Goal: Task Accomplishment & Management: Complete application form

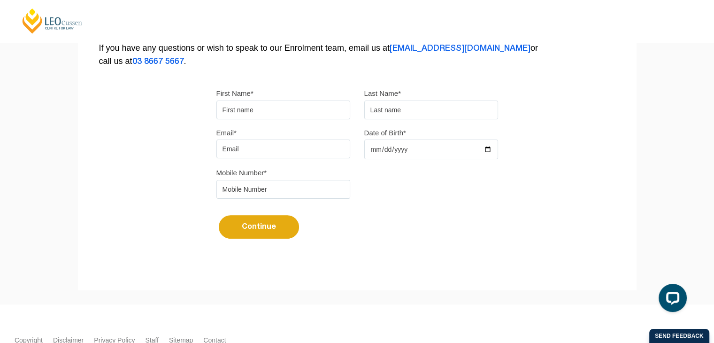
click at [269, 103] on input "First Name*" at bounding box center [284, 110] width 134 height 19
type input "David"
click at [402, 114] on input "text" at bounding box center [432, 110] width 134 height 19
type input "Chiang"
click at [304, 147] on input "Email*" at bounding box center [284, 149] width 134 height 19
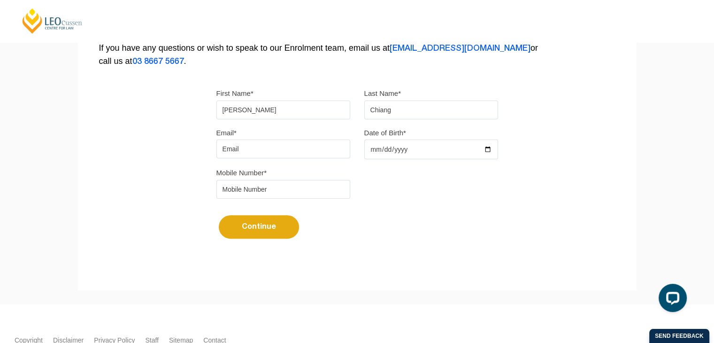
type input "dchiang09@gmail.com"
click at [397, 152] on input "Date of Birth*" at bounding box center [432, 150] width 134 height 20
click at [433, 143] on input "Date of Birth*" at bounding box center [432, 150] width 134 height 20
click at [494, 145] on input "Date of Birth*" at bounding box center [432, 150] width 134 height 20
click at [486, 145] on input "Date of Birth*" at bounding box center [432, 150] width 134 height 20
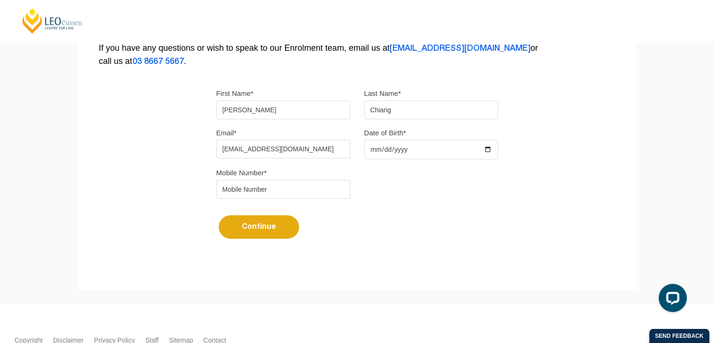
click at [407, 145] on input "2025-09-07" at bounding box center [432, 150] width 134 height 20
click at [486, 150] on input "2025-09-07" at bounding box center [432, 150] width 134 height 20
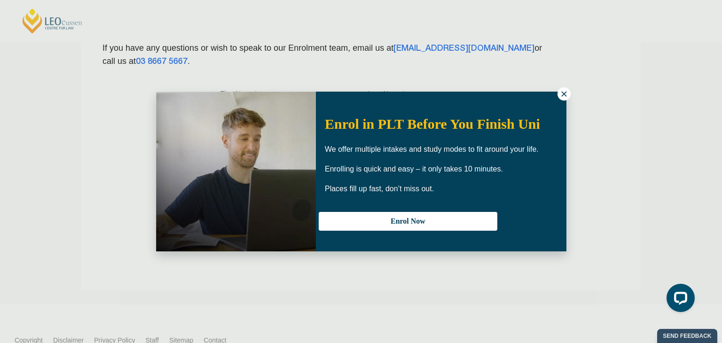
type input "2003-01-12"
click at [566, 93] on icon at bounding box center [563, 94] width 8 height 8
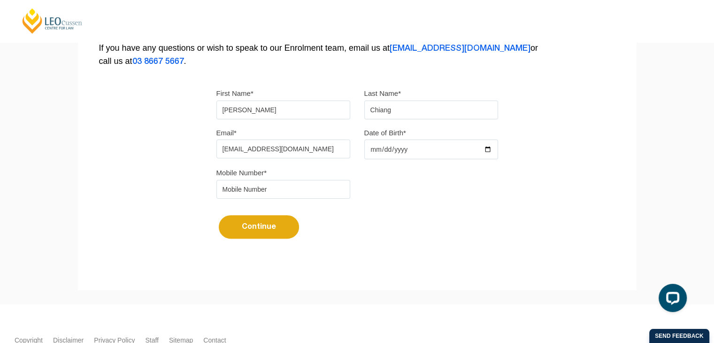
click at [285, 188] on input "tel" at bounding box center [284, 189] width 134 height 19
type input "0478142528"
click at [264, 224] on button "Continue" at bounding box center [259, 226] width 80 height 23
select select
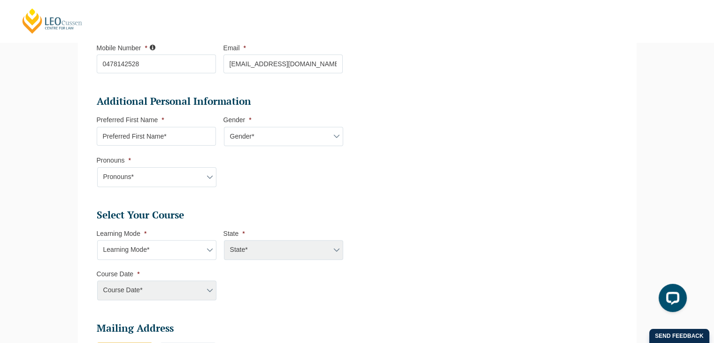
scroll to position [269, 0]
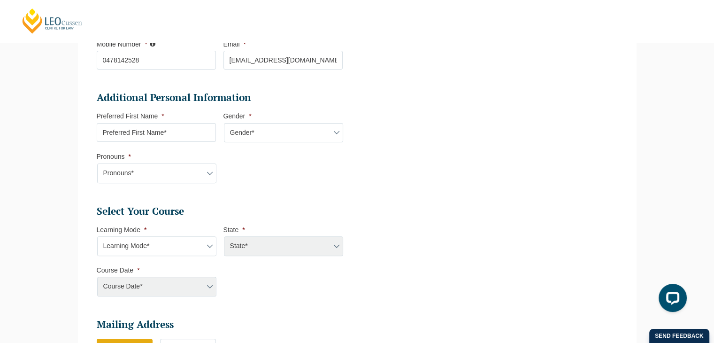
click at [182, 135] on input "Preferred First Name *" at bounding box center [156, 132] width 119 height 19
click at [213, 132] on input "Preferred First Name *" at bounding box center [156, 132] width 119 height 19
type input "David"
click at [282, 124] on select "Gender* Male Female Nonbinary Intersex Prefer not to disclose Other" at bounding box center [283, 133] width 119 height 20
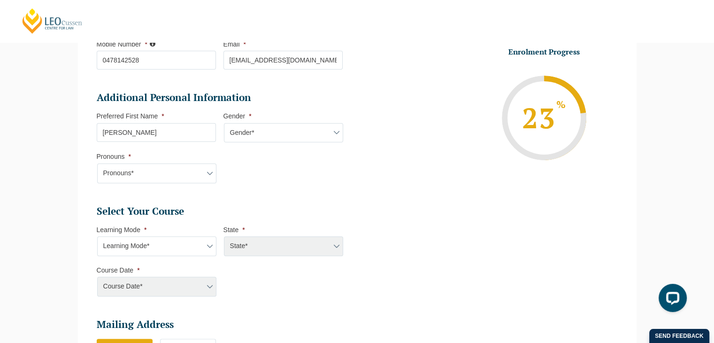
select select "Male"
click at [224, 123] on select "Gender* Male Female Nonbinary Intersex Prefer not to disclose Other" at bounding box center [283, 133] width 119 height 20
click at [179, 169] on select "Pronouns* She/Her/Hers He/Him/His They/Them/Theirs Other Prefer not to disclose" at bounding box center [156, 173] width 119 height 20
select select "He/Him/His"
click at [97, 163] on select "Pronouns* She/Her/Hers He/Him/His They/Them/Theirs Other Prefer not to disclose" at bounding box center [156, 173] width 119 height 20
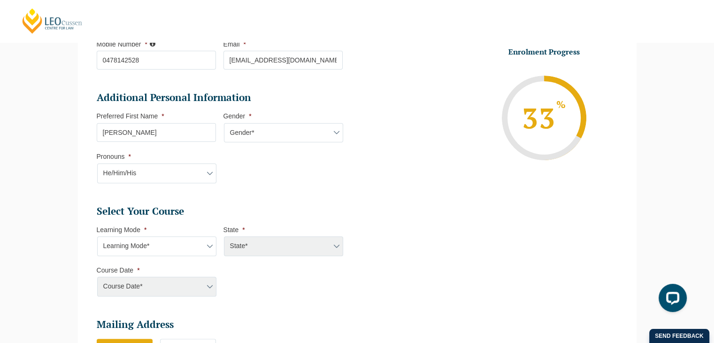
click at [179, 248] on select "Learning Mode* Online Full Time Learning Online Part Time Learning Blended Full…" at bounding box center [156, 246] width 119 height 20
select select "Online Full Time Learning"
click at [97, 236] on select "Learning Mode* Online Full Time Learning Online Part Time Learning Blended Full…" at bounding box center [156, 246] width 119 height 20
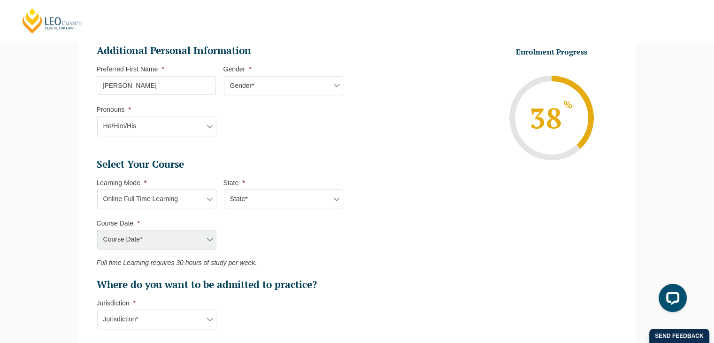
scroll to position [316, 0]
click at [250, 187] on li "State * State* National (ACT/NSW, VIC, QLD, SA, WA)" at bounding box center [287, 194] width 127 height 31
click at [254, 194] on select "State* National (ACT/NSW, VIC, QLD, SA, WA)" at bounding box center [283, 199] width 119 height 20
select select "National (ACT/NSW, VIC, QLD, SA, WA)"
click at [224, 189] on select "State* National (ACT/NSW, VIC, QLD, SA, WA)" at bounding box center [283, 199] width 119 height 20
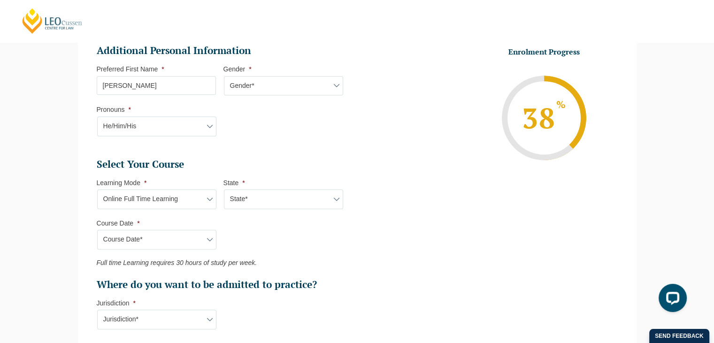
click at [188, 232] on select "Course Date* September 2025 (22-Sep-2025 to 20-Feb-2026) December 2025 (08-Dec-…" at bounding box center [156, 240] width 119 height 20
select select "January 2026 (27-Jan-2026 to 12-Jun-2026)"
click at [97, 230] on select "Course Date* September 2025 (22-Sep-2025 to 20-Feb-2026) December 2025 (08-Dec-…" at bounding box center [156, 240] width 119 height 20
type input "Intake 01 January 2026 FT"
type input "Practical Legal Training (NAT)"
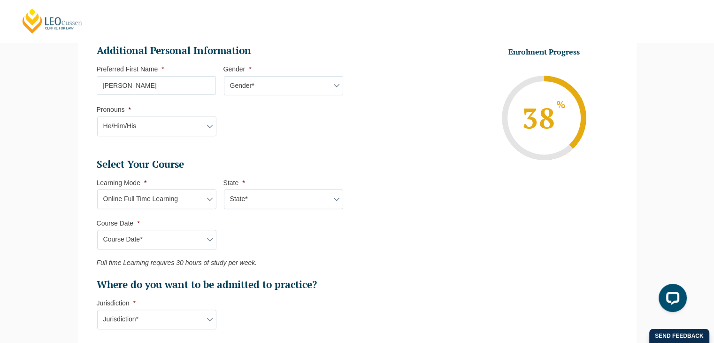
select select "NAT PLT (JAN) 2026 Full Time Online"
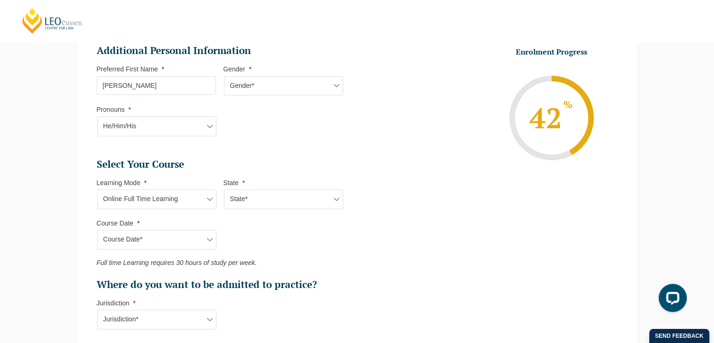
scroll to position [410, 0]
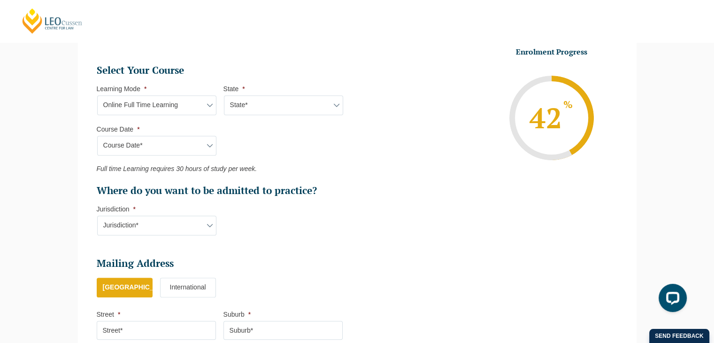
click at [175, 222] on select "Jurisdiction* VIC ACT/NSW SA WA QLD" at bounding box center [156, 226] width 119 height 20
select select "VIC"
click at [97, 216] on select "Jurisdiction* VIC ACT/NSW SA WA QLD" at bounding box center [156, 226] width 119 height 20
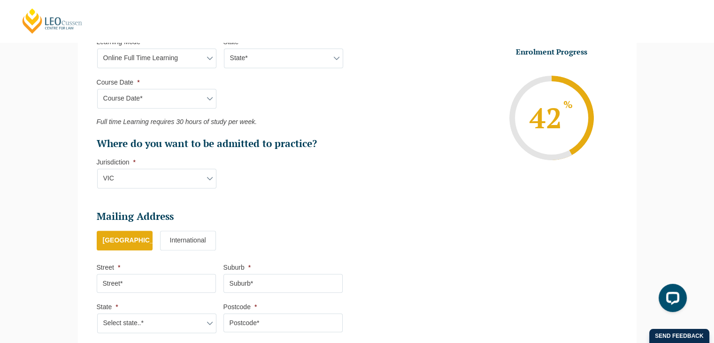
scroll to position [504, 0]
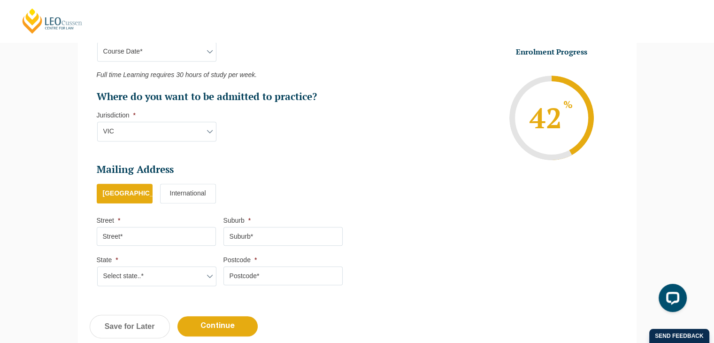
click at [149, 231] on input "Street *" at bounding box center [156, 236] width 119 height 19
type input "8 Rochford Place"
click at [243, 228] on input "Suburb *" at bounding box center [283, 236] width 119 height 19
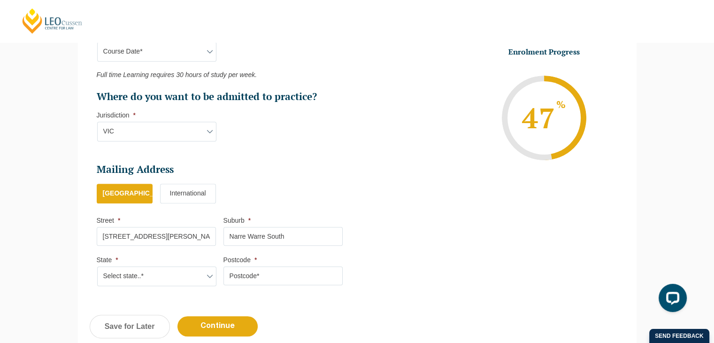
type input "Narre Warre South"
click at [163, 267] on select "Select state..* VIC WA QLD SA NSW NT ACT TAS" at bounding box center [156, 276] width 119 height 20
select select "VIC"
click at [97, 266] on select "Select state..* VIC WA QLD SA NSW NT ACT TAS" at bounding box center [156, 276] width 119 height 20
click at [246, 273] on input "Postcode *" at bounding box center [283, 275] width 119 height 19
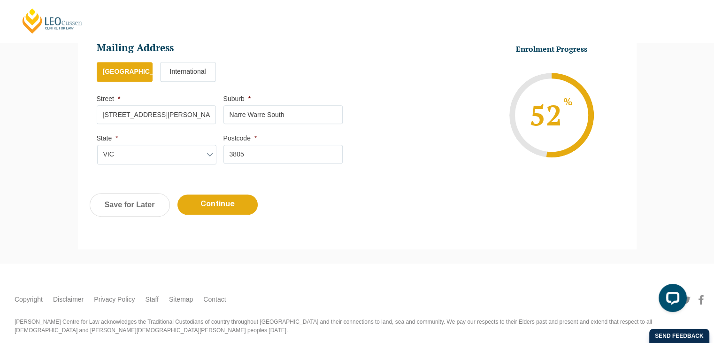
scroll to position [647, 0]
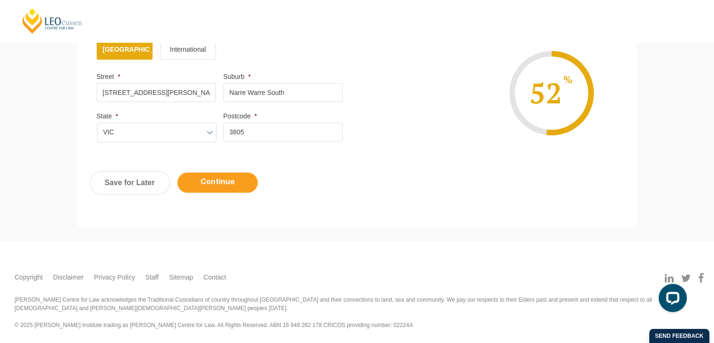
type input "3805"
click at [223, 182] on input "Continue" at bounding box center [218, 182] width 80 height 20
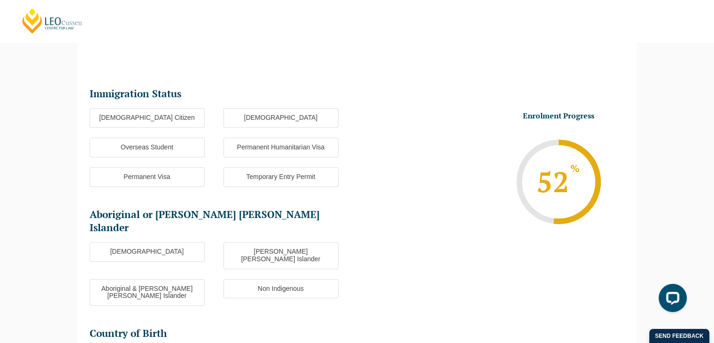
scroll to position [81, 0]
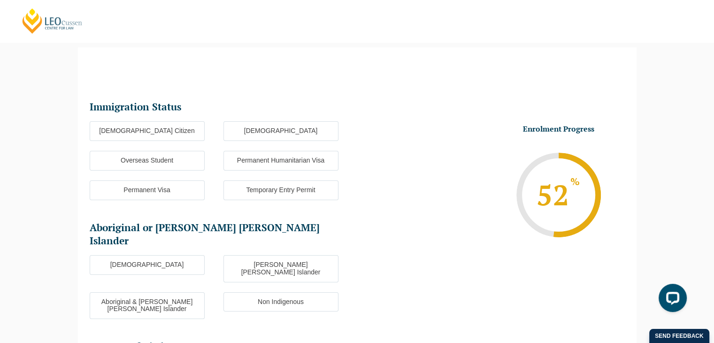
click at [156, 129] on label "Australian Citizen" at bounding box center [147, 131] width 115 height 20
click at [0, 0] on input "Australian Citizen" at bounding box center [0, 0] width 0 height 0
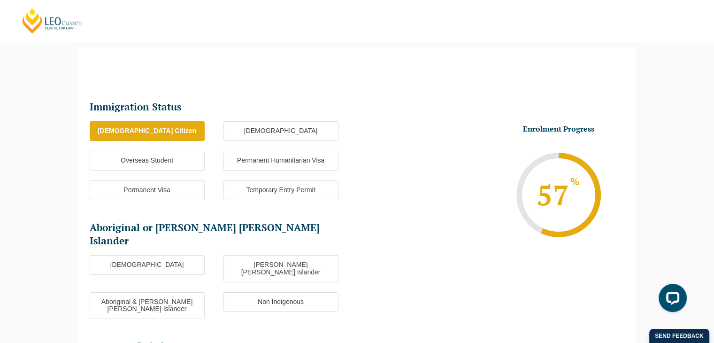
click at [253, 292] on label "Non Indigenous" at bounding box center [281, 302] width 115 height 20
click at [0, 0] on input "Non Indigenous" at bounding box center [0, 0] width 0 height 0
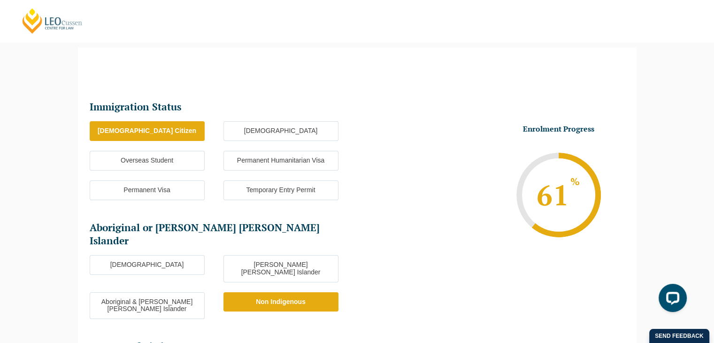
scroll to position [222, 0]
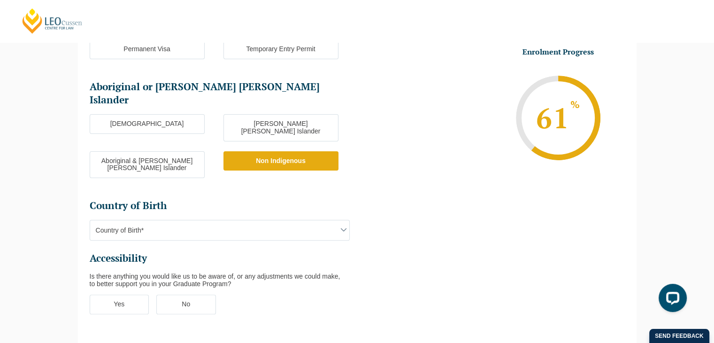
click at [158, 220] on span "Country of Birth*" at bounding box center [219, 230] width 259 height 20
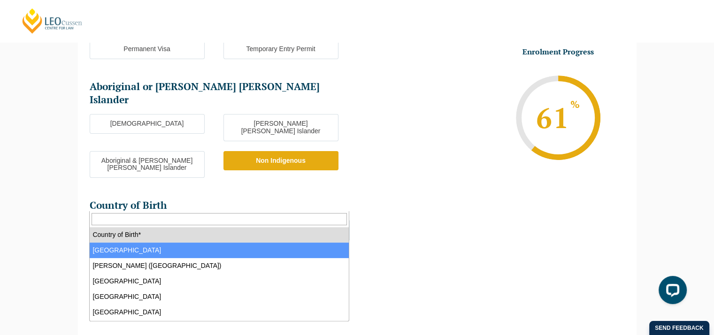
select select "Australia 1101"
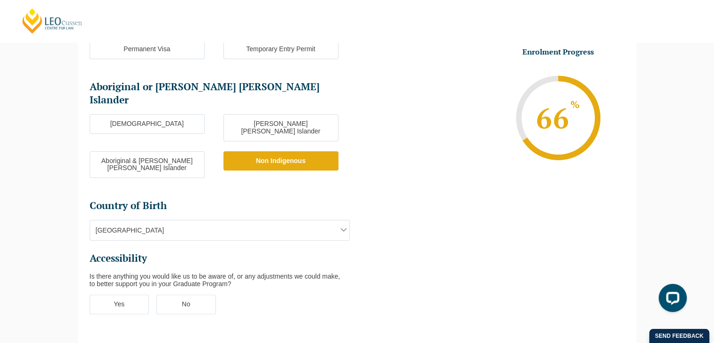
click at [170, 220] on span "Australia" at bounding box center [219, 230] width 259 height 20
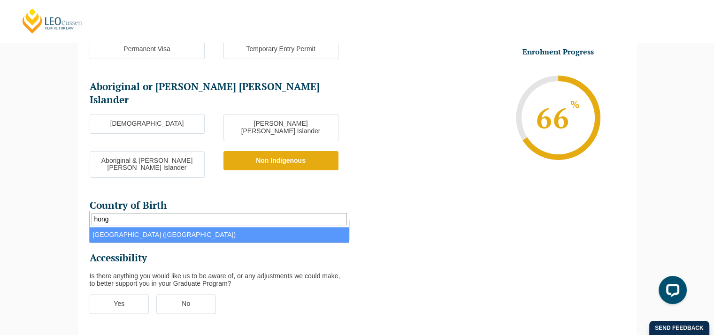
type input "hong"
select select "Hong Kong (SAR of China) 6102"
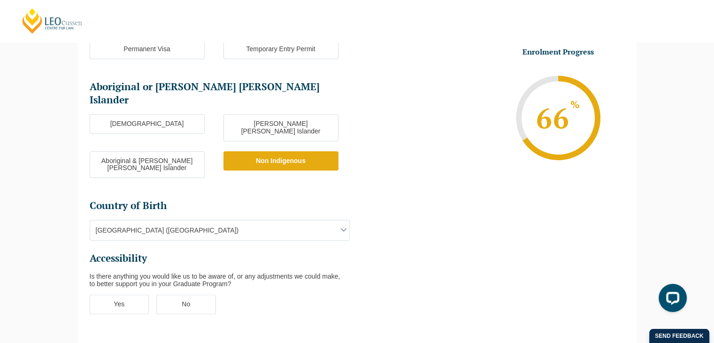
click at [179, 295] on label "No" at bounding box center [186, 305] width 60 height 20
click at [0, 0] on input "No" at bounding box center [0, 0] width 0 height 0
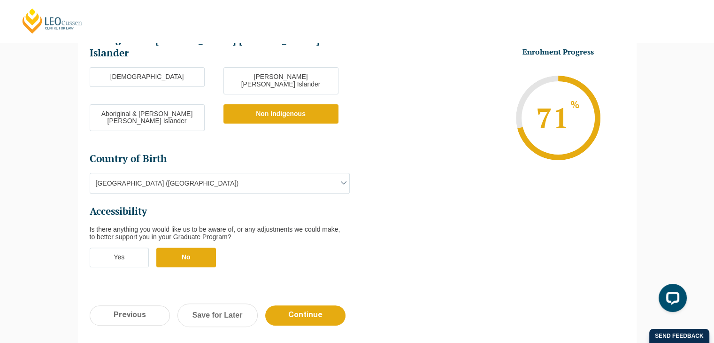
scroll to position [269, 0]
click at [308, 305] on input "Continue" at bounding box center [305, 315] width 80 height 20
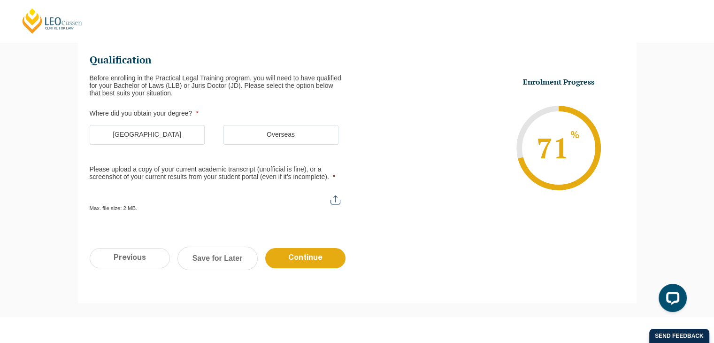
scroll to position [81, 0]
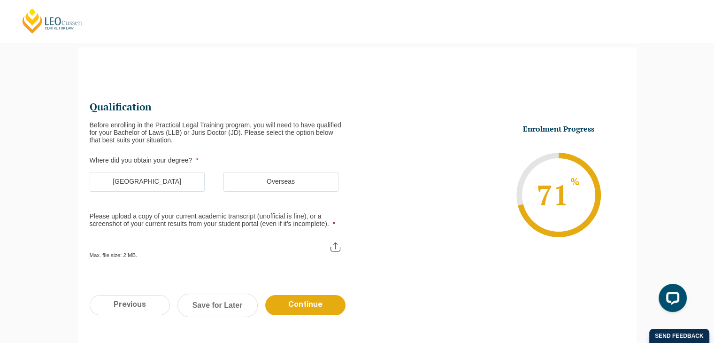
click at [184, 179] on label "Australia" at bounding box center [147, 182] width 115 height 20
click at [0, 0] on input "Australia" at bounding box center [0, 0] width 0 height 0
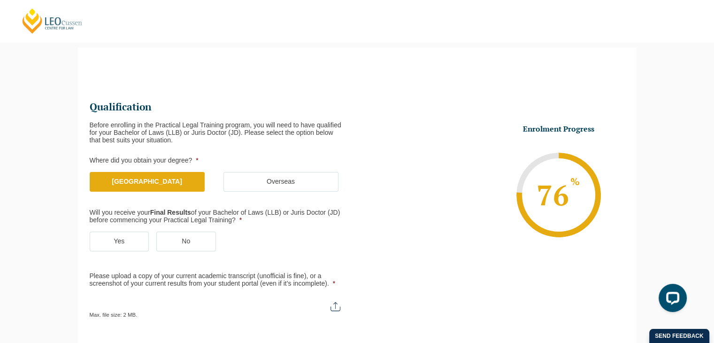
click at [136, 239] on label "Yes" at bounding box center [120, 242] width 60 height 20
click at [0, 0] on input "Yes" at bounding box center [0, 0] width 0 height 0
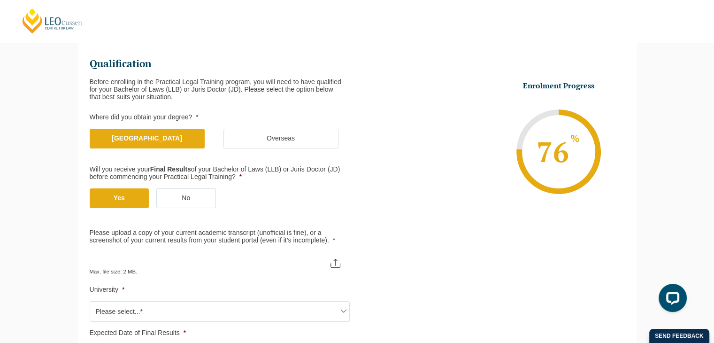
scroll to position [128, 0]
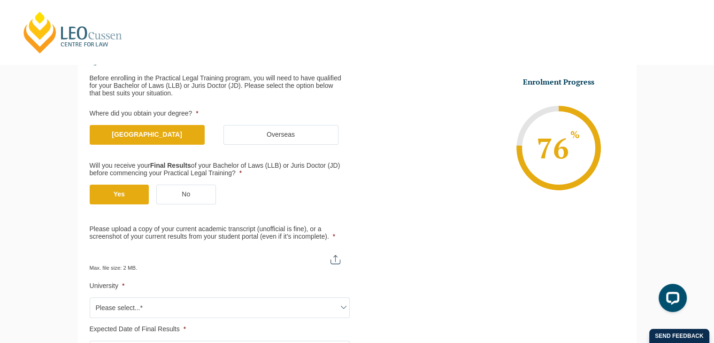
click at [333, 258] on input "Please upload a copy of your current academic transcript (unofficial is fine), …" at bounding box center [220, 256] width 260 height 16
type input "C:\fakepath\David Chiang- Unofficial Academic Transcript.pdf"
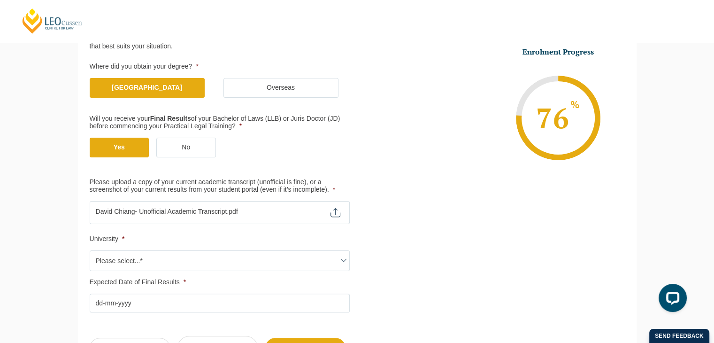
click at [220, 256] on span "Please select...*" at bounding box center [219, 261] width 259 height 20
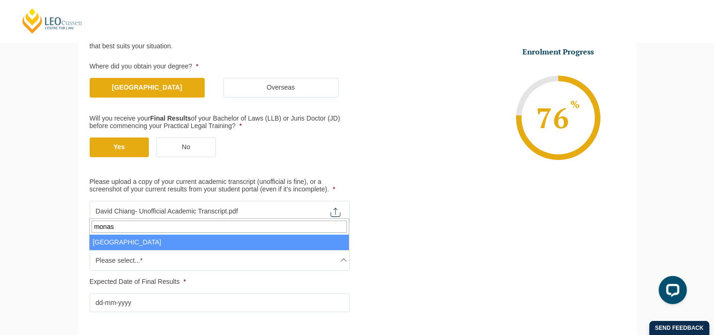
type input "monash"
select select "Monash University"
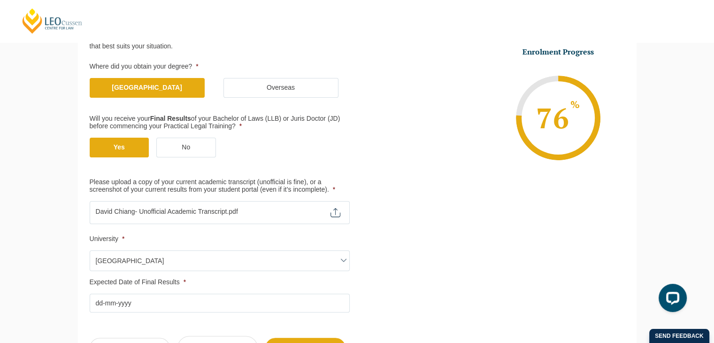
click at [132, 299] on input "Expected Date of Final Results *" at bounding box center [220, 303] width 260 height 19
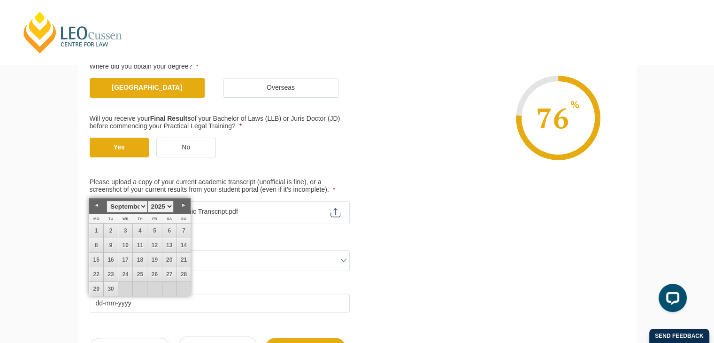
click at [279, 179] on label "Please upload a copy of your current academic transcript (unofficial is fine), …" at bounding box center [220, 186] width 260 height 15
click at [279, 201] on input "Please upload a copy of your current academic transcript (unofficial is fine), …" at bounding box center [220, 209] width 260 height 16
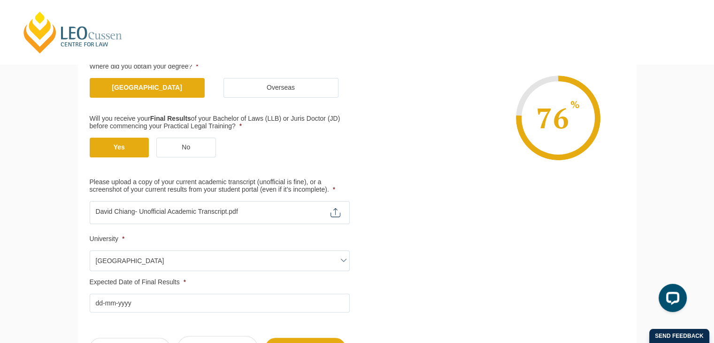
click at [227, 298] on input "Expected Date of Final Results *" at bounding box center [220, 303] width 260 height 19
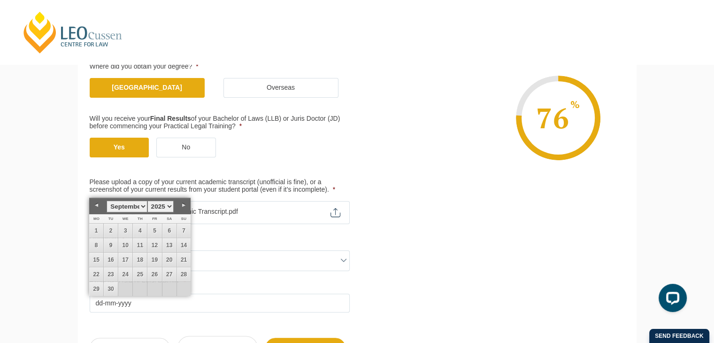
click at [181, 205] on link "Next" at bounding box center [184, 205] width 14 height 14
click at [182, 203] on link "Next" at bounding box center [184, 205] width 14 height 14
click at [145, 229] on link "4" at bounding box center [140, 231] width 14 height 14
type input "04-12-2025"
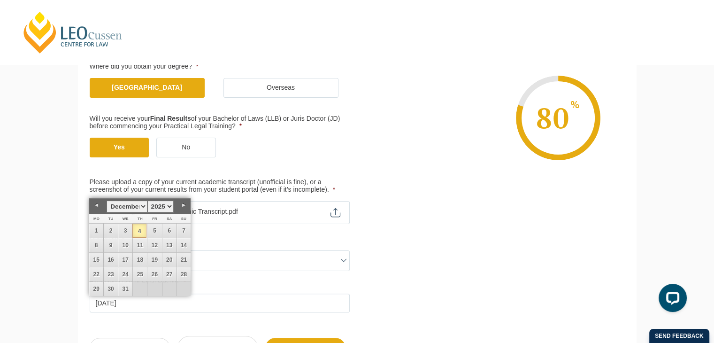
click at [142, 231] on link "4" at bounding box center [139, 231] width 14 height 14
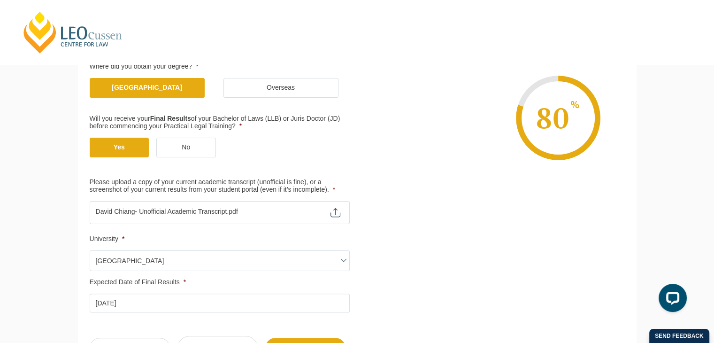
drag, startPoint x: 691, startPoint y: 208, endPoint x: 667, endPoint y: 210, distance: 25.0
click at [691, 208] on div "Please note that your information is saved on our server as you enter it. Congr…" at bounding box center [357, 172] width 714 height 467
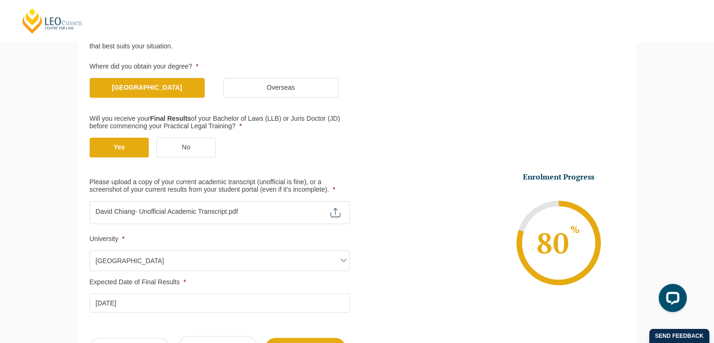
scroll to position [340, 0]
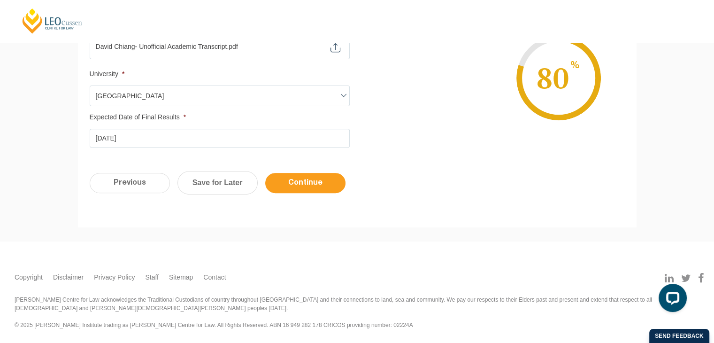
click at [297, 185] on input "Continue" at bounding box center [305, 183] width 80 height 20
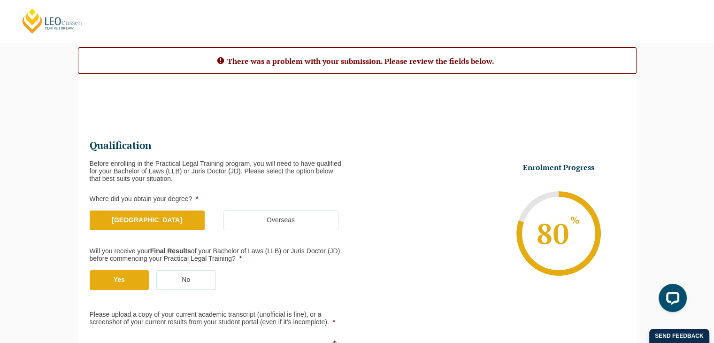
scroll to position [226, 0]
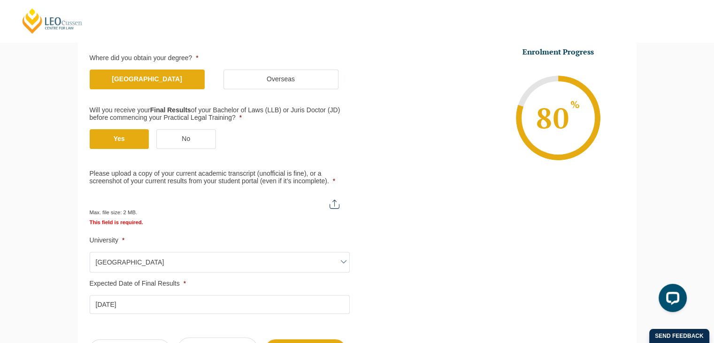
click at [343, 200] on input "Please upload a copy of your current academic transcript (unofficial is fine), …" at bounding box center [219, 201] width 259 height 16
type input "C:\fakepath\David Chiang- Unofficial Academic Transcript.pdf"
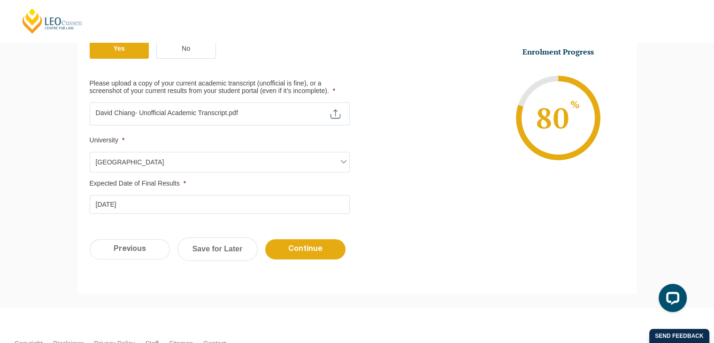
scroll to position [320, 0]
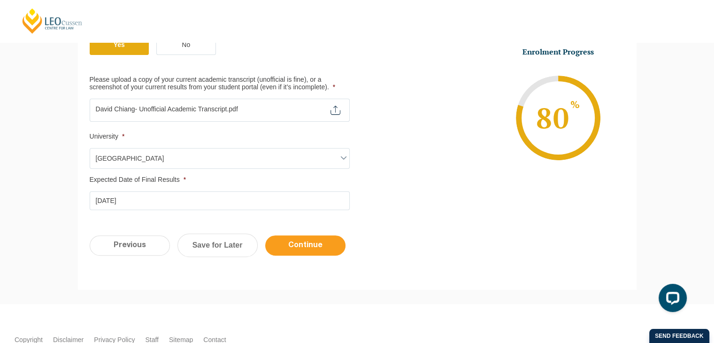
click at [291, 245] on input "Continue" at bounding box center [305, 245] width 80 height 20
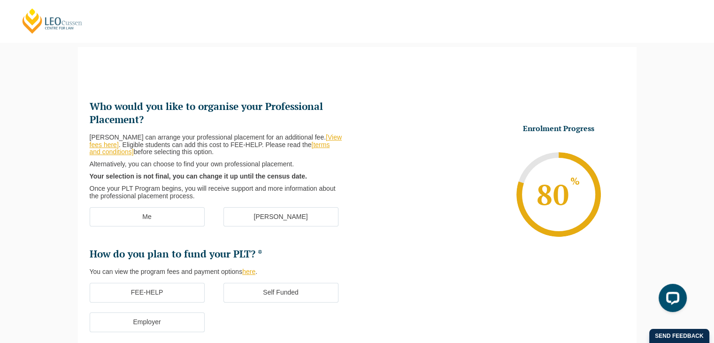
scroll to position [81, 0]
click at [179, 218] on label "Me" at bounding box center [147, 218] width 115 height 20
click at [0, 0] on input "Me" at bounding box center [0, 0] width 0 height 0
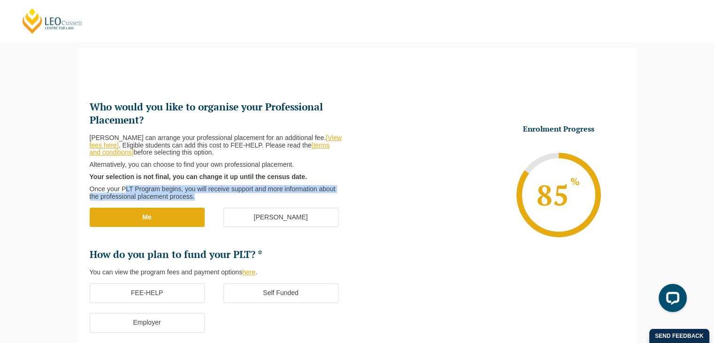
drag, startPoint x: 126, startPoint y: 186, endPoint x: 200, endPoint y: 197, distance: 75.0
click at [200, 197] on p "Once your PLT Program begins, you will receive support and more information abo…" at bounding box center [216, 193] width 253 height 15
click at [163, 194] on p "Once your PLT Program begins, you will receive support and more information abo…" at bounding box center [216, 193] width 253 height 15
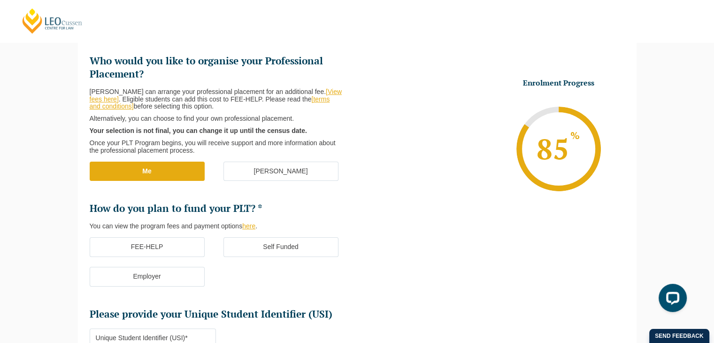
scroll to position [128, 0]
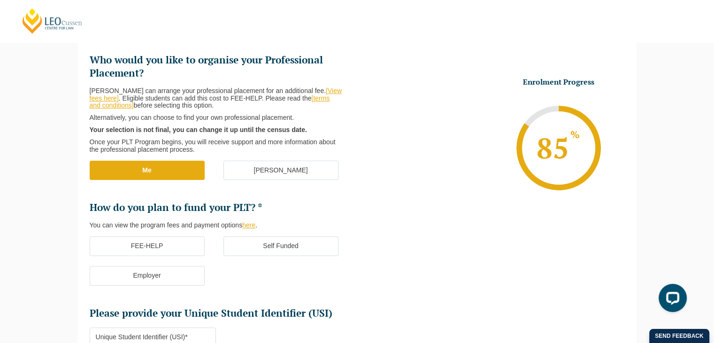
click at [171, 248] on label "FEE-HELP" at bounding box center [147, 246] width 115 height 20
click at [0, 0] on input "FEE-HELP" at bounding box center [0, 0] width 0 height 0
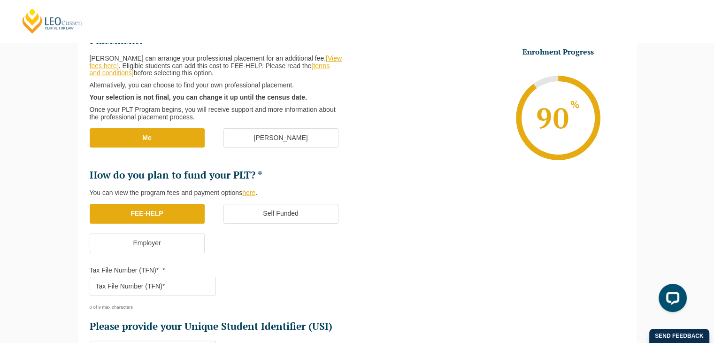
scroll to position [175, 0]
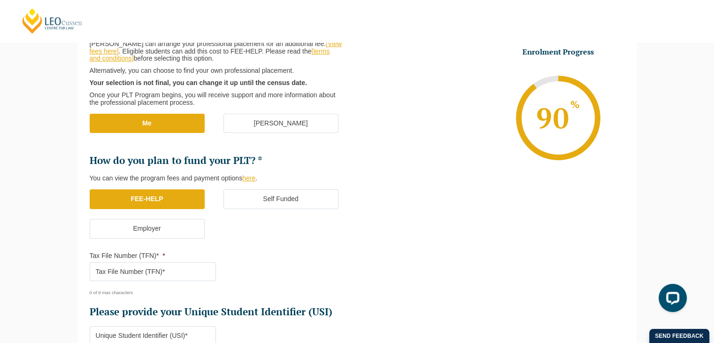
click at [186, 274] on input "Tax File Number (TFN)* *" at bounding box center [153, 271] width 126 height 19
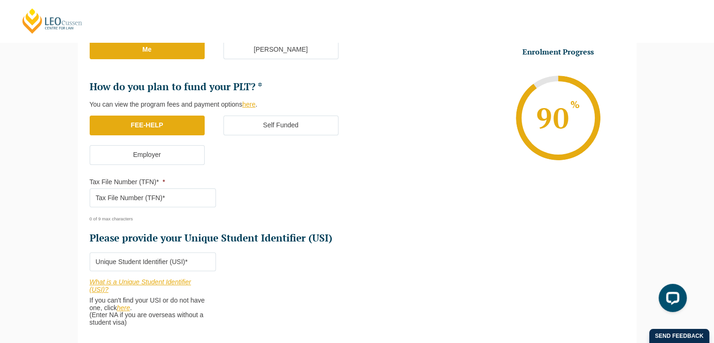
scroll to position [269, 0]
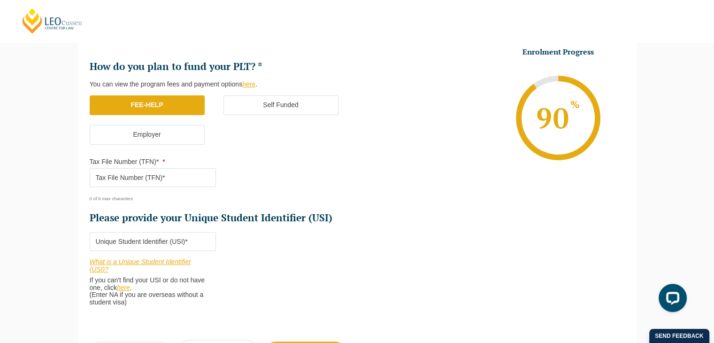
click at [128, 285] on link "here" at bounding box center [123, 288] width 13 height 8
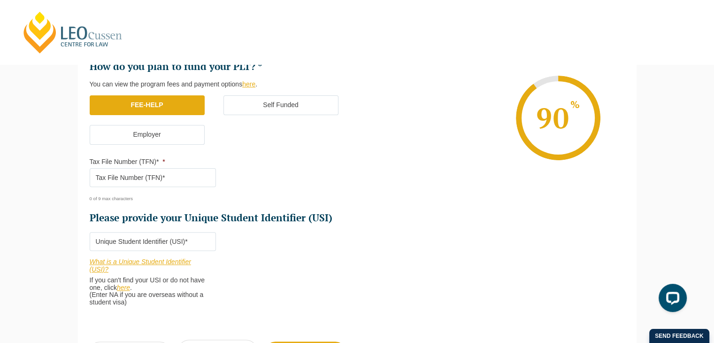
click at [181, 179] on input "Tax File Number (TFN)* *" at bounding box center [153, 177] width 126 height 19
type input "533006418"
click at [136, 236] on input "Please provide your Unique Student Identifier (USI) *" at bounding box center [153, 241] width 126 height 19
paste input "A3PC442EXF"
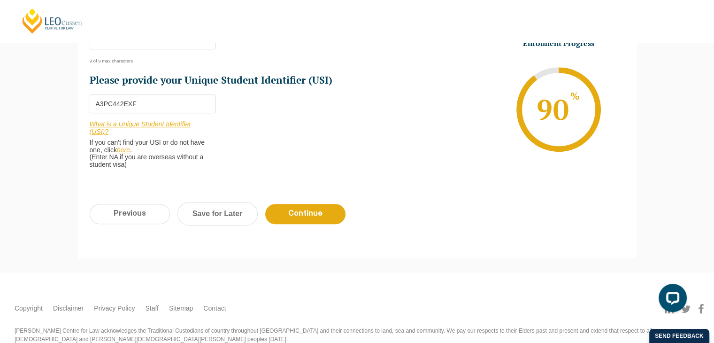
scroll to position [410, 0]
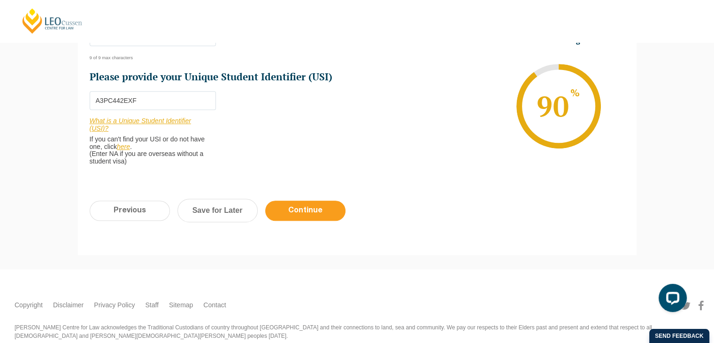
type input "A3PC442EXF"
click at [307, 210] on input "Continue" at bounding box center [305, 211] width 80 height 20
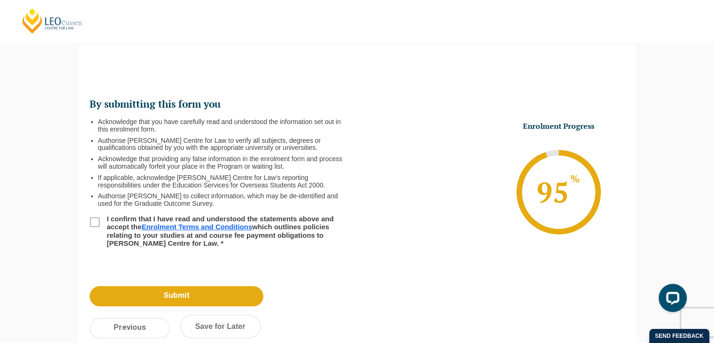
scroll to position [81, 0]
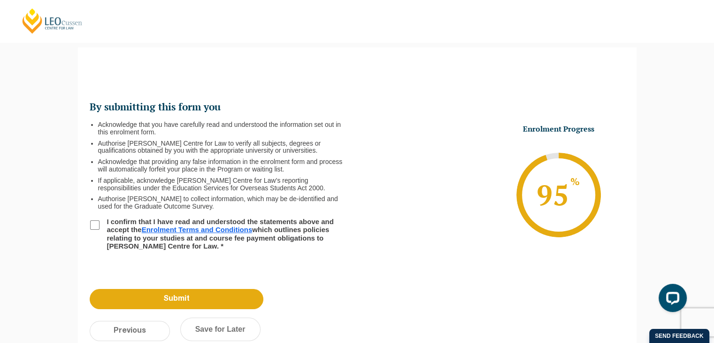
click at [111, 233] on label "I confirm that I have read and understood the statements above and accept the E…" at bounding box center [221, 233] width 241 height 32
click at [100, 230] on input "I confirm that I have read and understood the statements above and accept the E…" at bounding box center [94, 224] width 9 height 9
checkbox input "true"
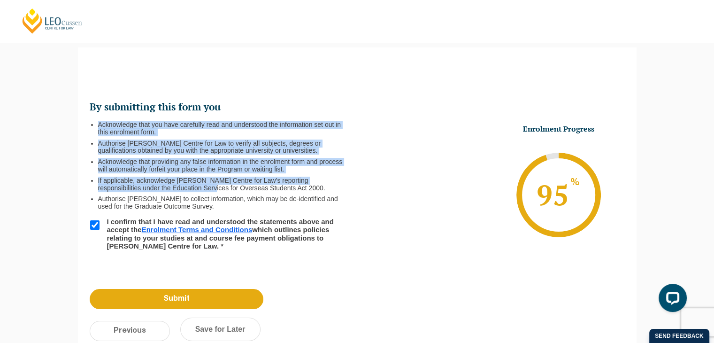
drag, startPoint x: 101, startPoint y: 125, endPoint x: 179, endPoint y: 186, distance: 98.7
click at [179, 186] on ul "Acknowledge that you have carefully read and understood the information set out…" at bounding box center [224, 165] width 252 height 89
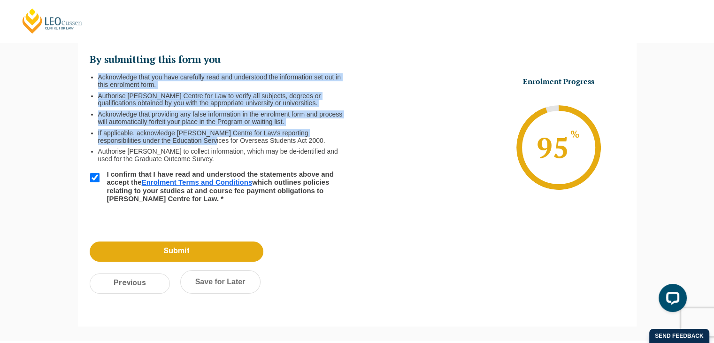
scroll to position [175, 0]
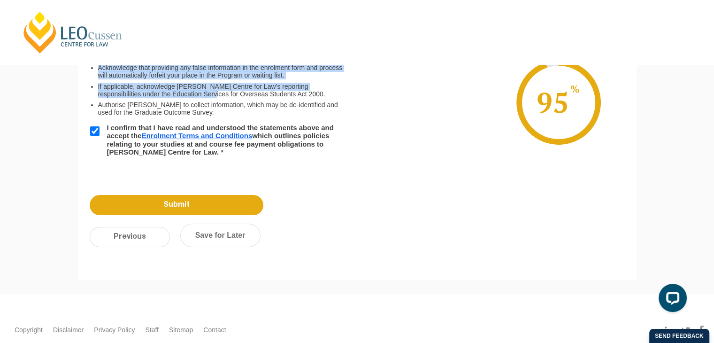
click at [184, 133] on link "Enrolment Terms and Conditions" at bounding box center [197, 136] width 111 height 8
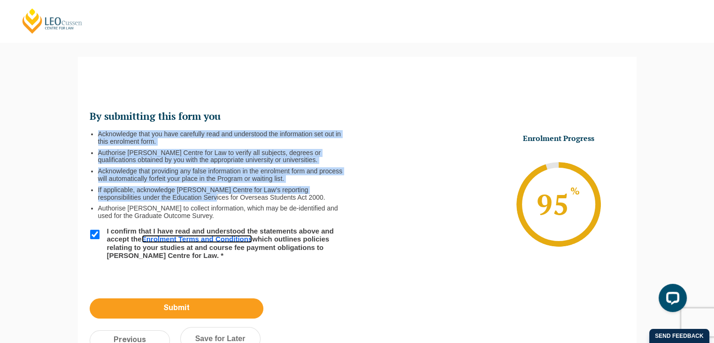
scroll to position [81, 0]
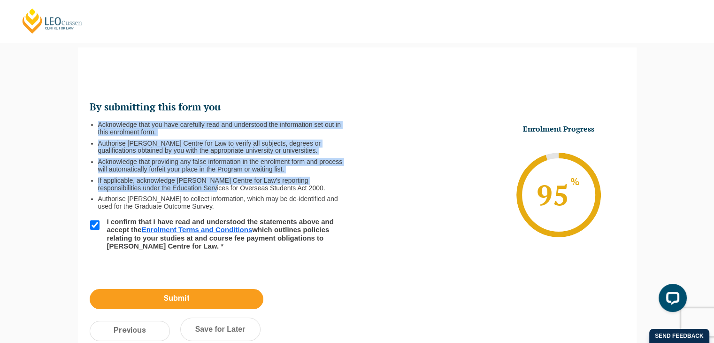
click at [211, 292] on input "Submit" at bounding box center [177, 299] width 174 height 20
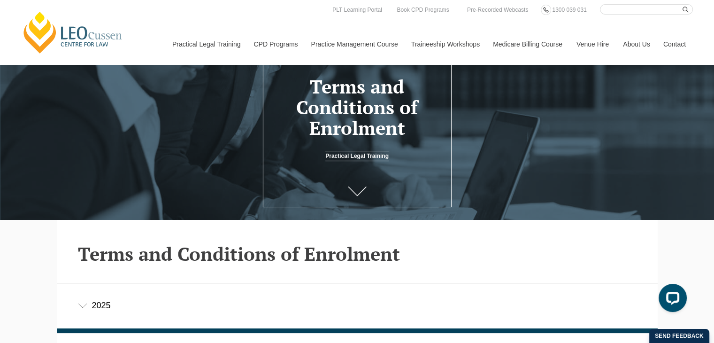
scroll to position [233, 0]
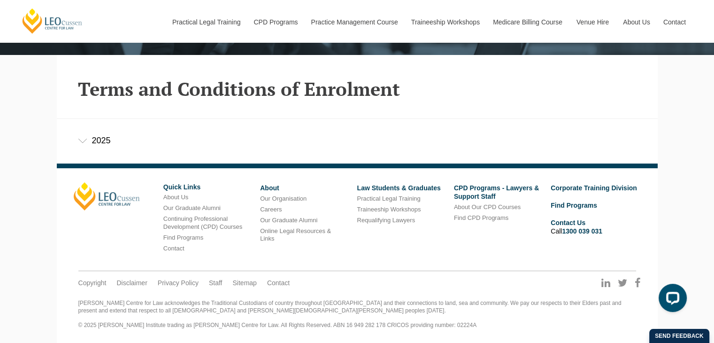
click at [88, 147] on div "2025" at bounding box center [357, 141] width 601 height 44
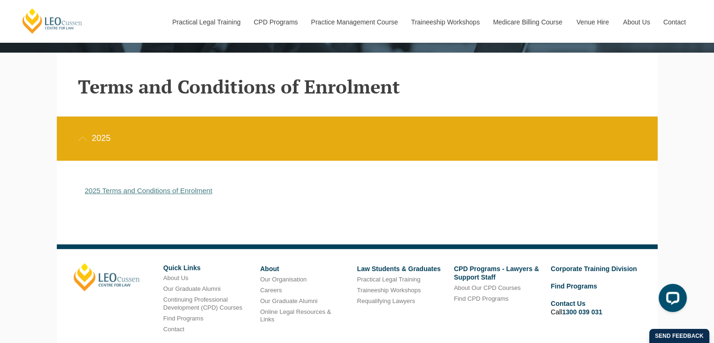
click at [138, 194] on link "2025 Terms and Conditions of Enrolment" at bounding box center [149, 190] width 128 height 8
